Goal: Task Accomplishment & Management: Use online tool/utility

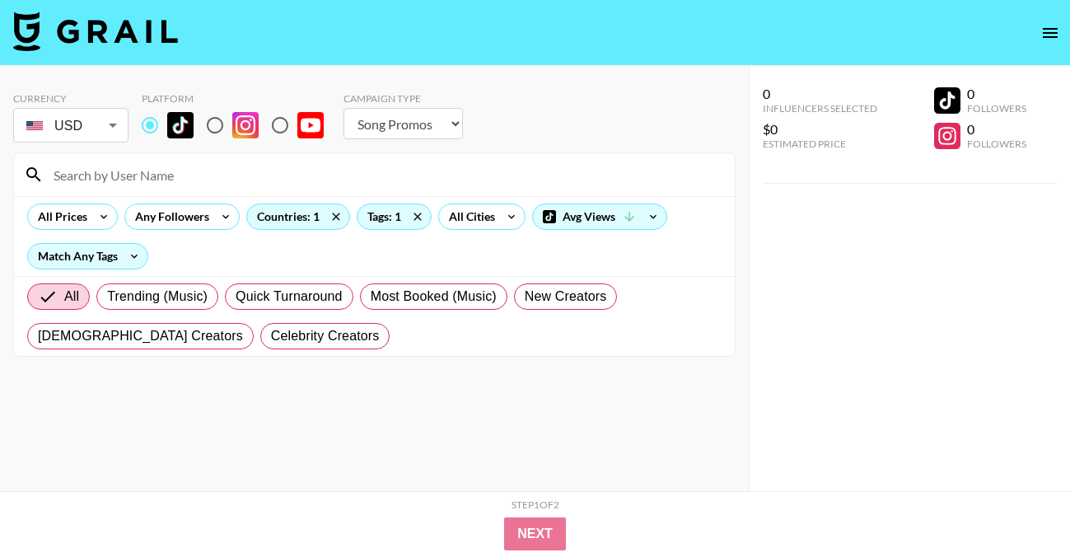
select select "Song"
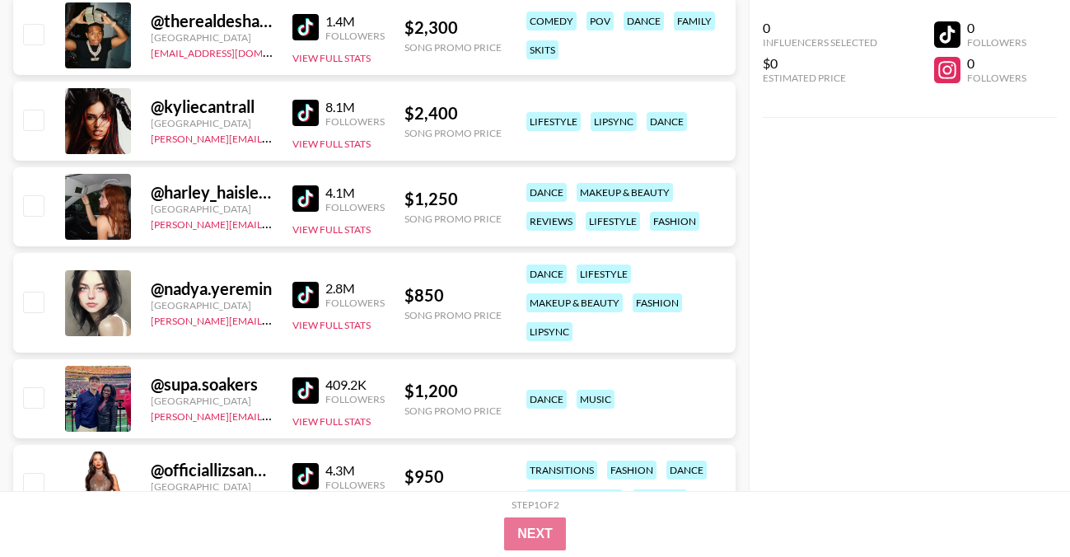
scroll to position [3223, 0]
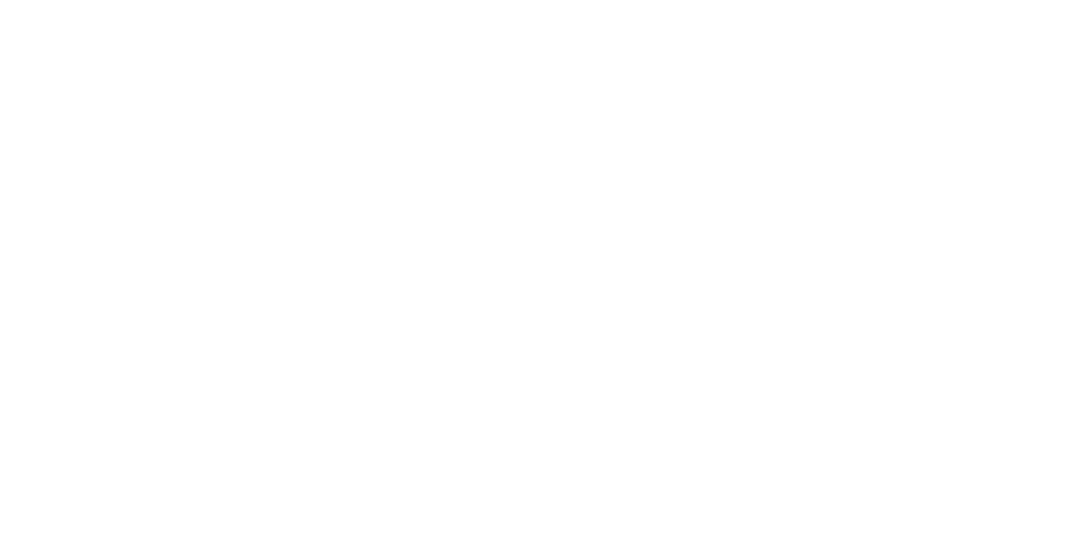
select select "Song"
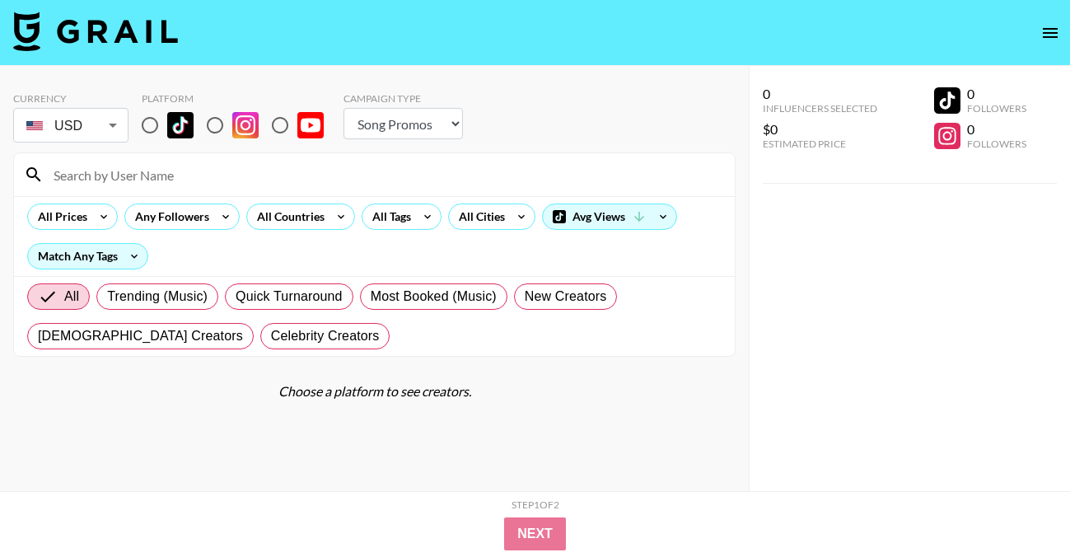
click at [168, 181] on input at bounding box center [384, 174] width 681 height 26
type input "ace"
click at [152, 123] on input "radio" at bounding box center [150, 125] width 35 height 35
radio input "true"
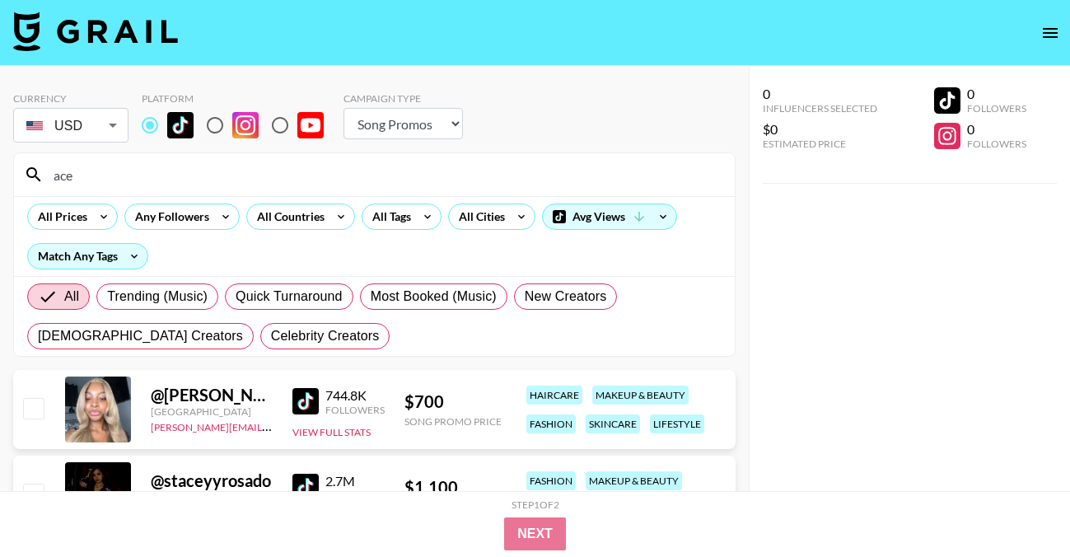
drag, startPoint x: 96, startPoint y: 175, endPoint x: -16, endPoint y: 161, distance: 113.7
